Goal: Transaction & Acquisition: Book appointment/travel/reservation

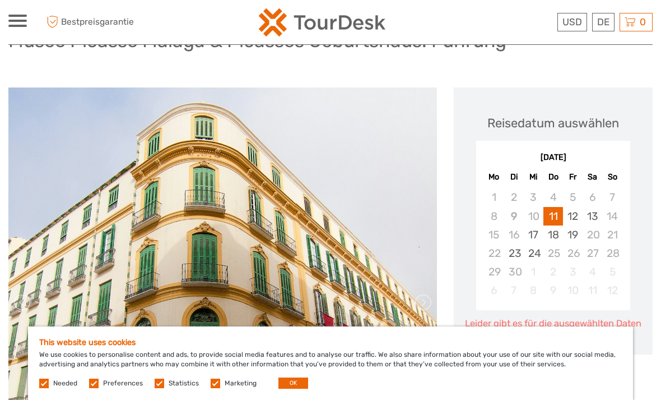
click at [288, 388] on button "OK" at bounding box center [294, 382] width 30 height 11
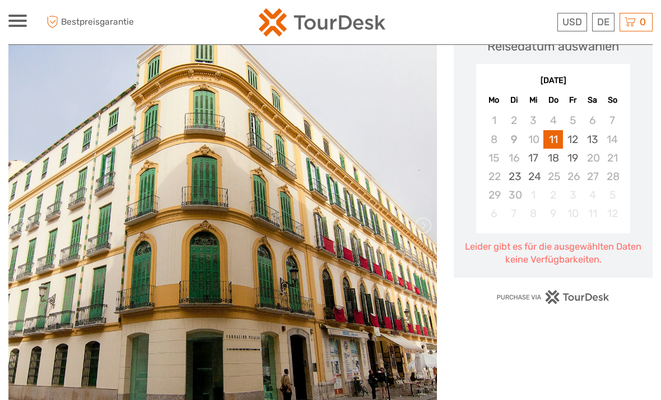
scroll to position [172, 0]
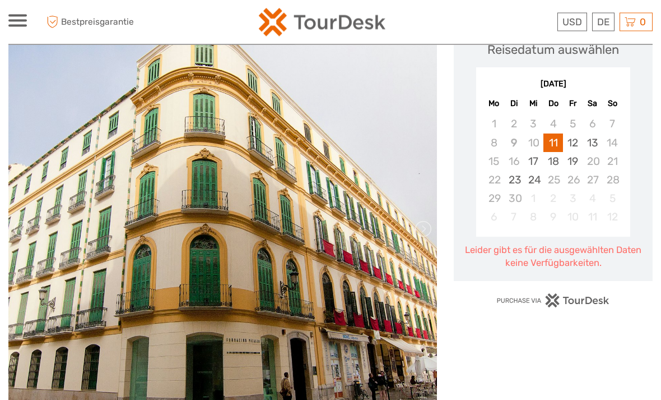
click at [349, 341] on img at bounding box center [222, 229] width 429 height 429
click at [353, 337] on img at bounding box center [222, 229] width 429 height 429
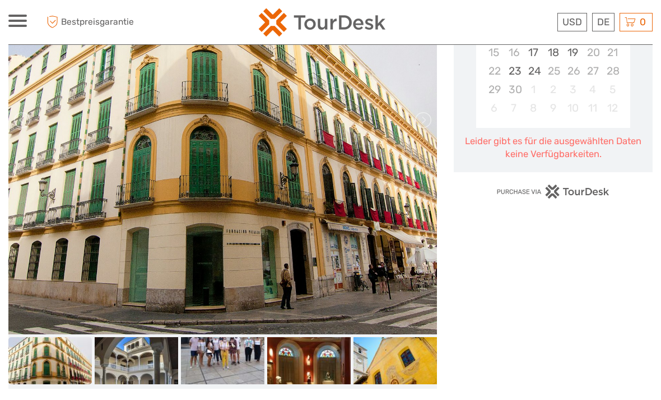
scroll to position [238, 0]
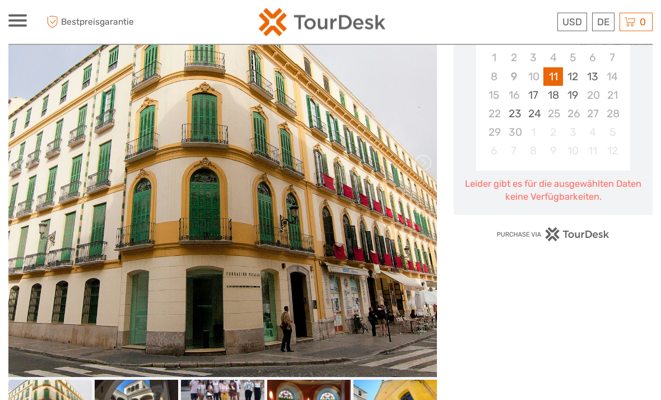
click at [312, 276] on img at bounding box center [222, 162] width 429 height 429
click at [411, 146] on img at bounding box center [222, 162] width 429 height 429
click at [414, 237] on img at bounding box center [222, 162] width 429 height 429
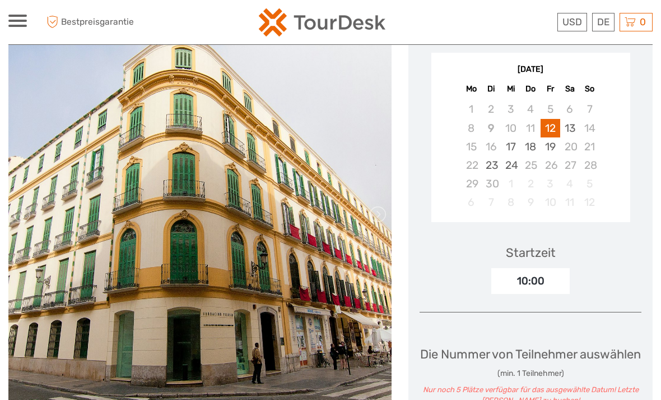
scroll to position [186, 0]
